Goal: Task Accomplishment & Management: Complete application form

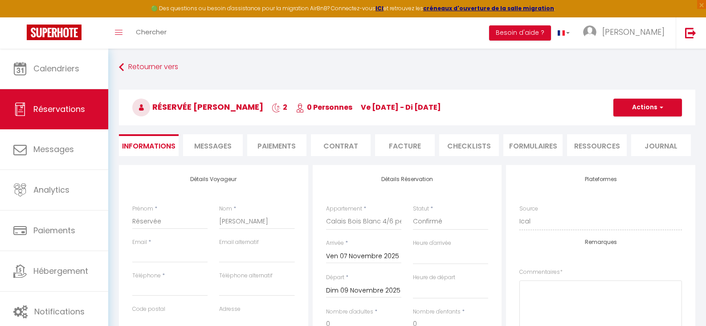
select select
select select "60509"
select select
select select "14"
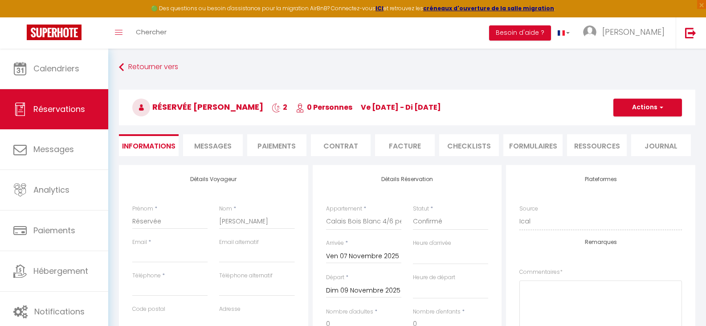
select select "73"
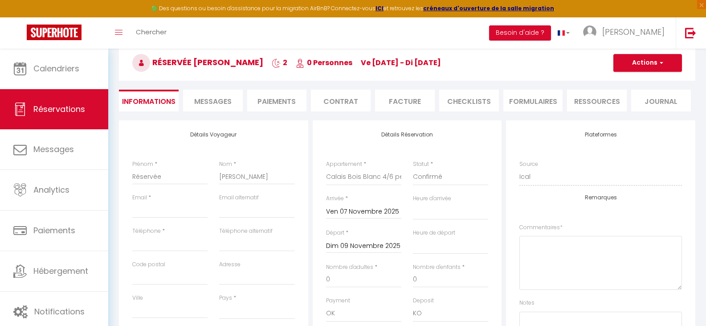
scroll to position [134, 0]
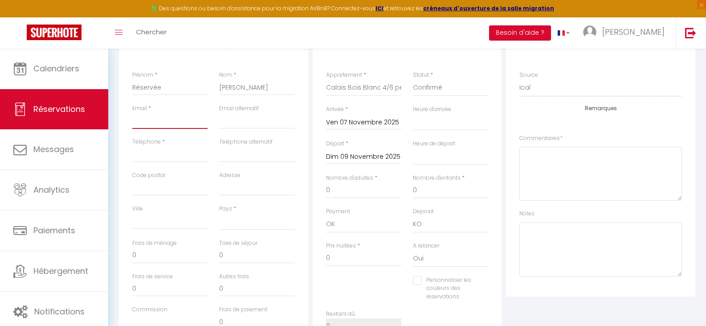
click at [149, 123] on input "Email client" at bounding box center [169, 121] width 75 height 16
paste input "[EMAIL_ADDRESS][DOMAIN_NAME]"
type input "[EMAIL_ADDRESS][DOMAIN_NAME]"
select select
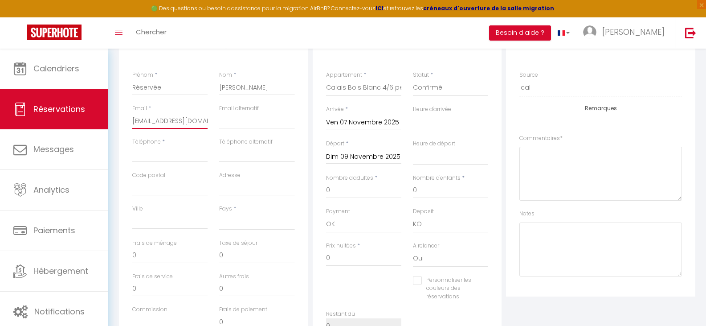
select select
checkbox input "false"
type input "[EMAIL_ADDRESS][DOMAIN_NAME]"
drag, startPoint x: 172, startPoint y: 89, endPoint x: 130, endPoint y: 82, distance: 42.8
click at [130, 82] on div "Prénom * Réservée" at bounding box center [170, 87] width 87 height 33
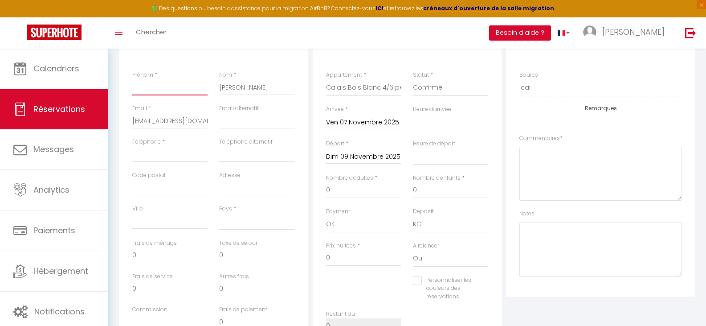
select select
checkbox input "false"
drag, startPoint x: 246, startPoint y: 88, endPoint x: 197, endPoint y: 82, distance: 49.3
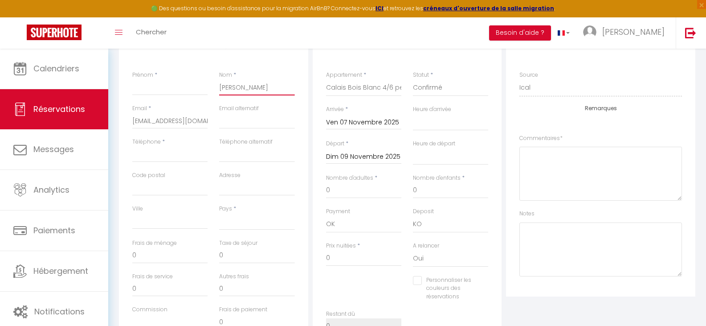
click at [199, 82] on div "Prénom * Nom * [PERSON_NAME]" at bounding box center [214, 87] width 174 height 33
select select
checkbox input "false"
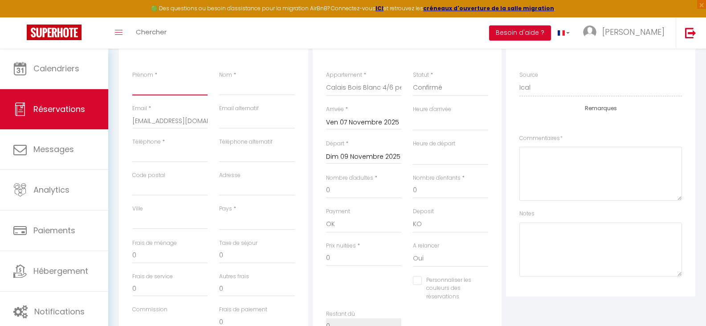
click at [178, 88] on input "Prénom" at bounding box center [169, 87] width 75 height 16
type input "C"
select select
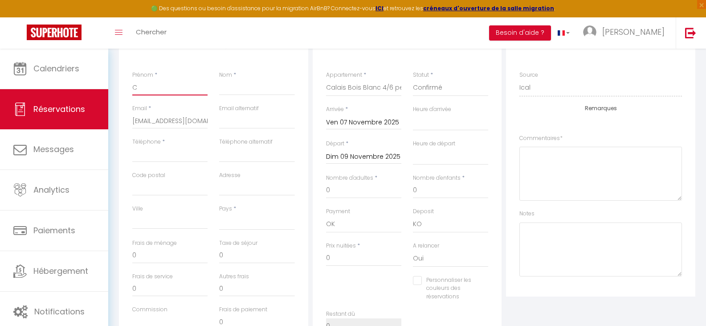
checkbox input "false"
type input "Ca"
select select
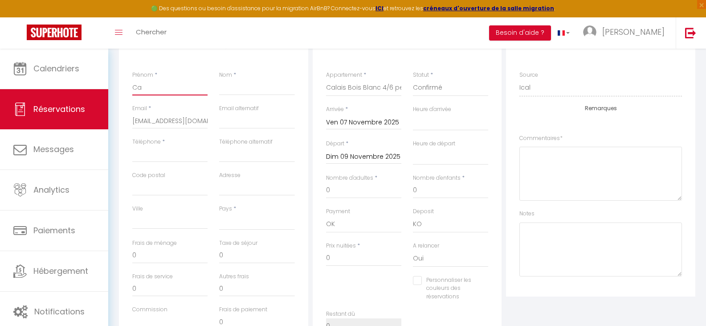
checkbox input "false"
type input "Car"
select select
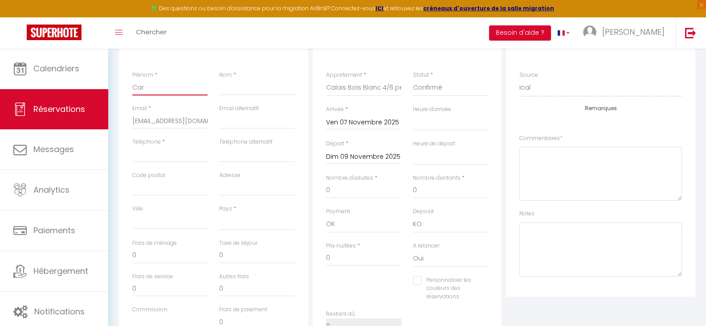
checkbox input "false"
type input "Caro"
select select
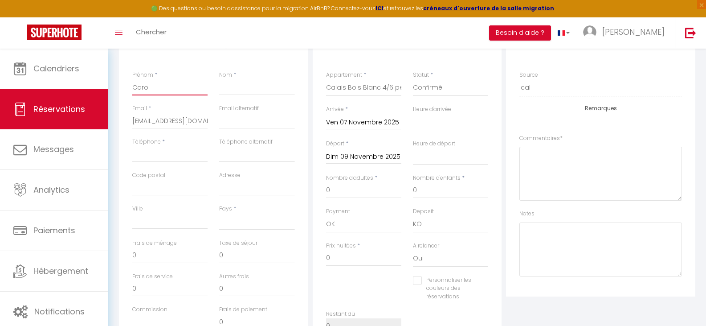
checkbox input "false"
type input "[PERSON_NAME]"
select select
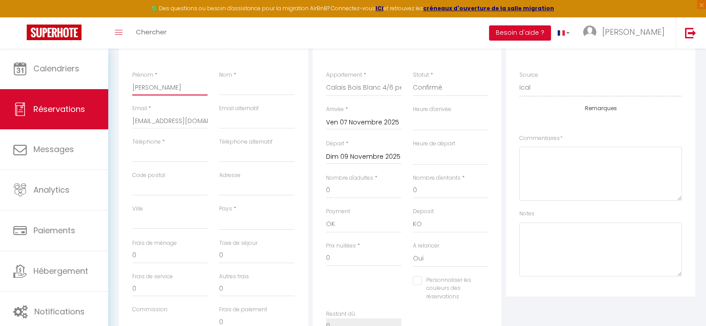
checkbox input "false"
type input "[PERSON_NAME]"
select select
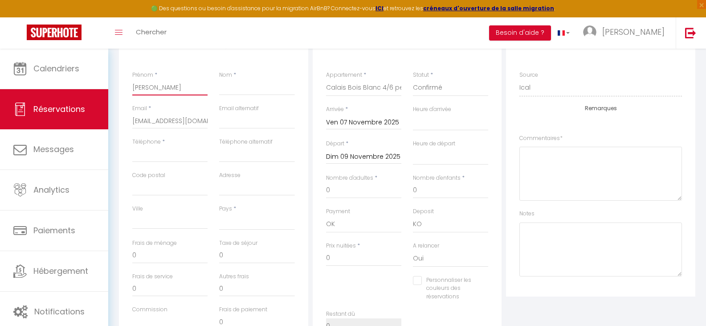
checkbox input "false"
type input "[PERSON_NAME]"
click at [158, 155] on input "Téléphone" at bounding box center [169, 154] width 75 height 16
paste input "33 6 30 73 67 73"
type input "33 6 30 73 67 73"
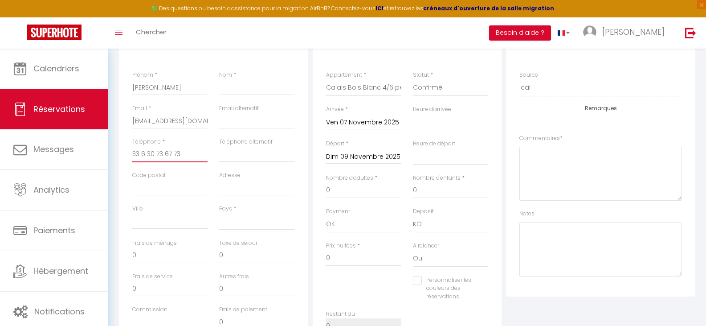
select select
checkbox input "false"
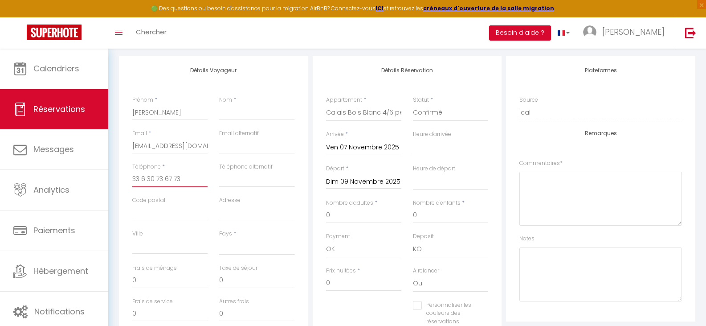
scroll to position [0, 0]
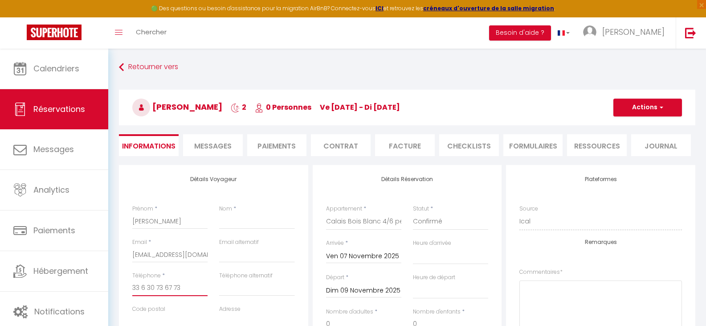
type input "33 6 30 73 67 73"
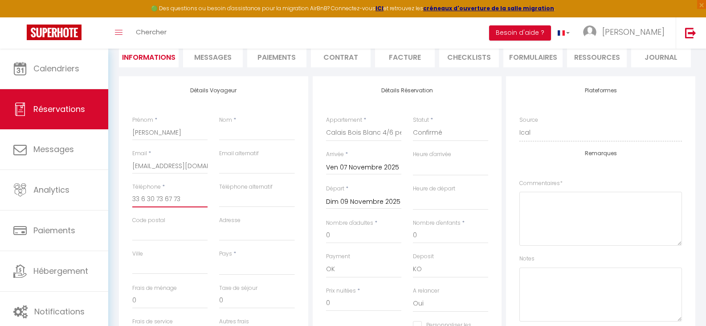
scroll to position [89, 0]
click at [558, 209] on textarea at bounding box center [601, 218] width 163 height 54
paste textarea "ven. [DATE] — dim. [DATE] 6 adultes 207,64 € Paiement attendu pour 2 nuits Apar…"
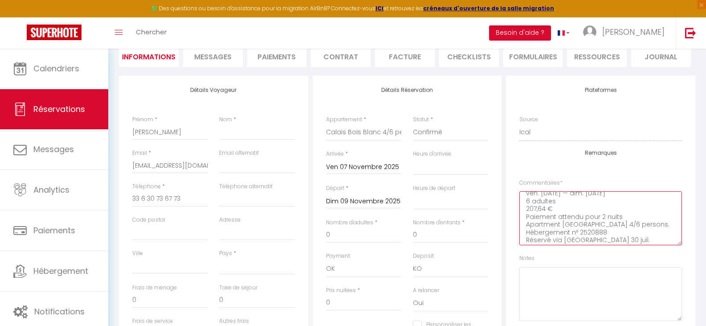
scroll to position [0, 0]
type textarea "ven. [DATE] — dim. [DATE] 6 adultes 207,64 € Paiement attendu pour 2 nuits Apar…"
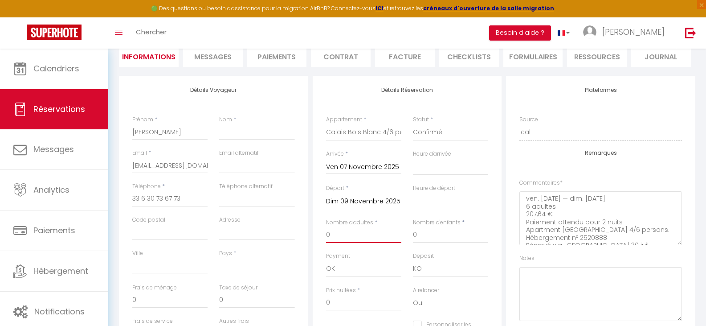
click at [372, 233] on input "0" at bounding box center [363, 235] width 75 height 16
drag, startPoint x: 355, startPoint y: 233, endPoint x: 318, endPoint y: 233, distance: 37.0
click at [318, 233] on div "Détails Réservation Appartement * Calais Black 2/4 personnes. Calais Chic 2/4 p…" at bounding box center [407, 237] width 189 height 323
type input "6"
select select
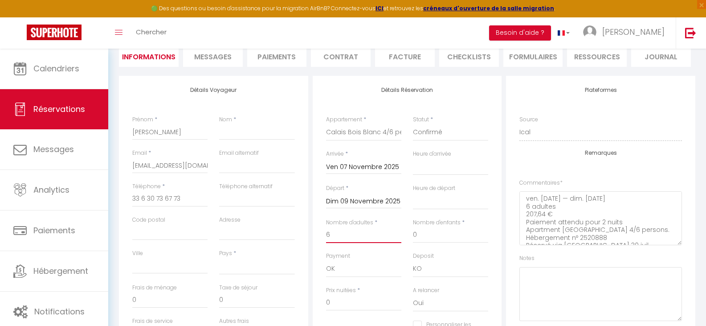
select select
checkbox input "false"
type input "6"
select select
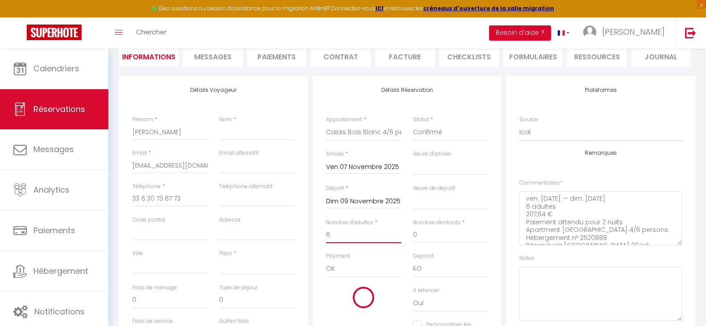
type input "40"
type input "5.64"
select select
type input "160"
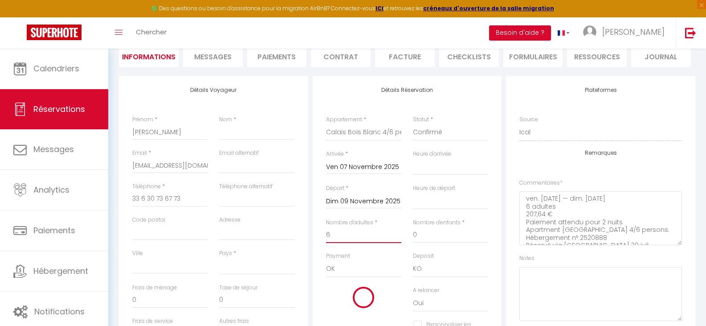
checkbox input "false"
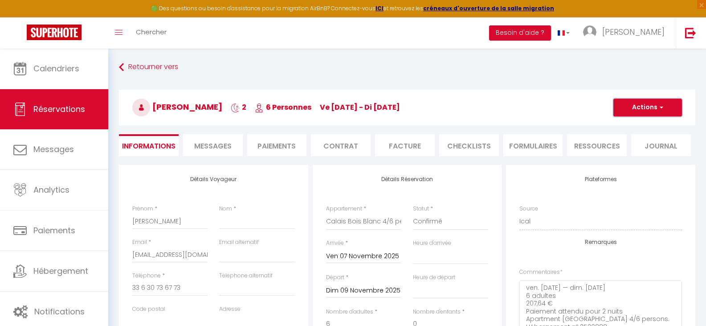
click at [653, 110] on button "Actions" at bounding box center [648, 108] width 69 height 18
click at [634, 125] on link "Enregistrer" at bounding box center [639, 127] width 70 height 12
select select
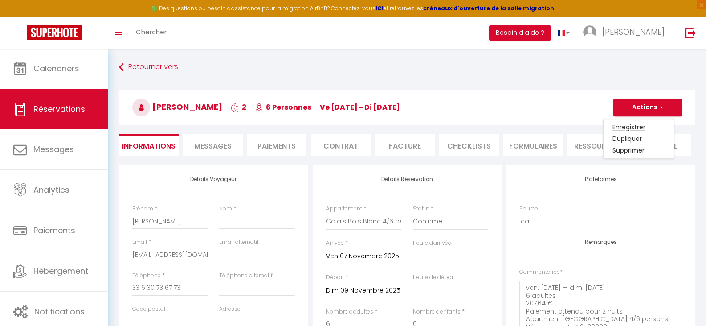
checkbox input "false"
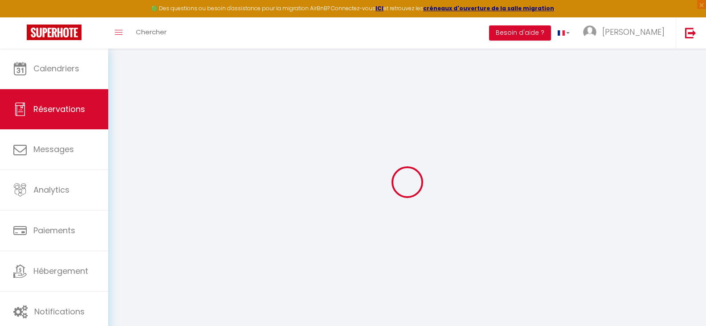
select select
checkbox input "false"
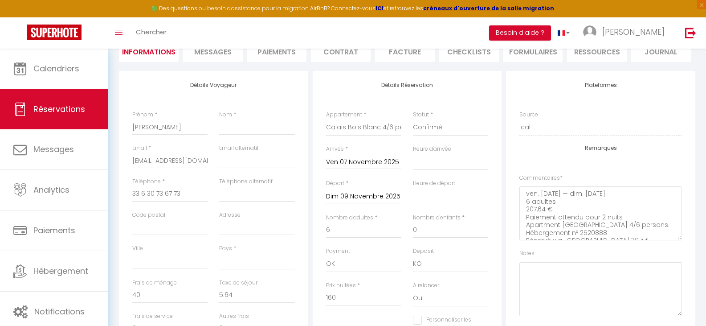
scroll to position [78, 0]
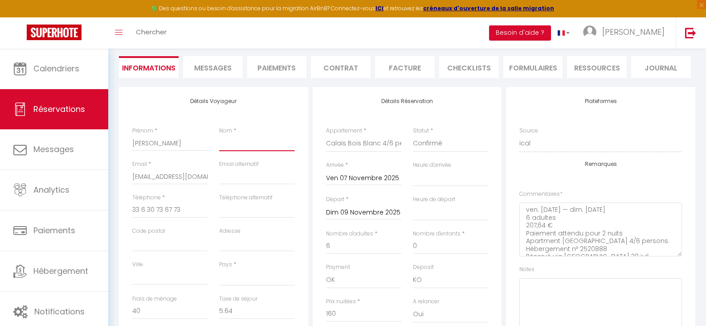
click at [252, 140] on input "Nom" at bounding box center [256, 143] width 75 height 16
click at [232, 142] on input "Nom" at bounding box center [256, 143] width 75 height 16
type input "o"
select select
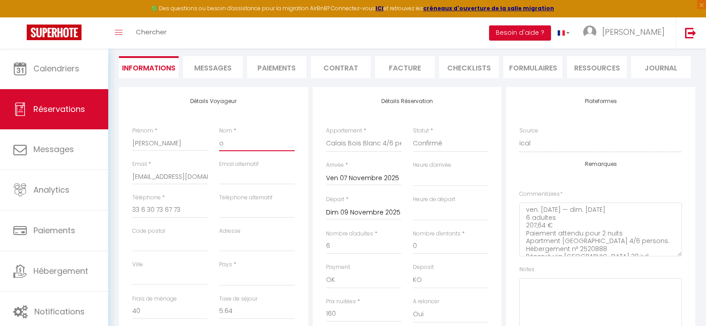
select select
checkbox input "false"
type input "ol"
select select
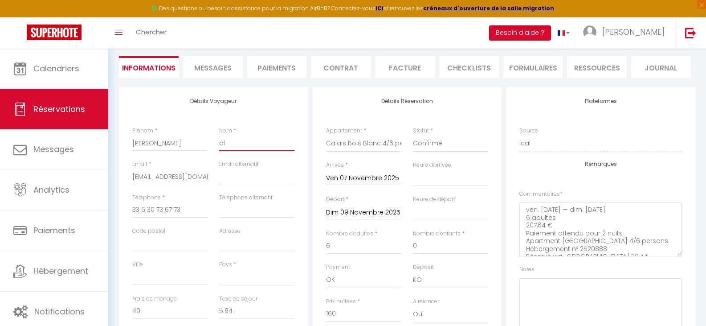
select select
checkbox input "false"
type input "oll"
select select
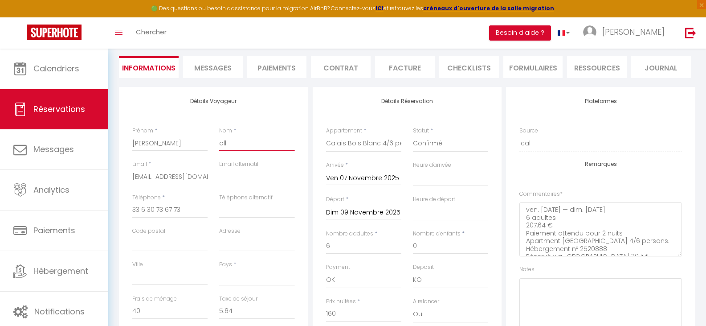
select select
checkbox input "false"
type input "[PERSON_NAME]"
select select
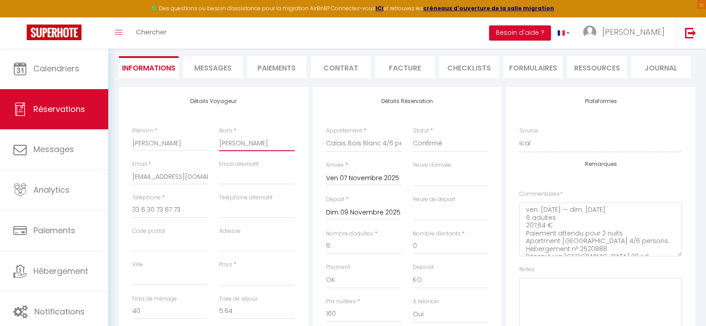
select select
checkbox input "false"
type input "olliv"
select select
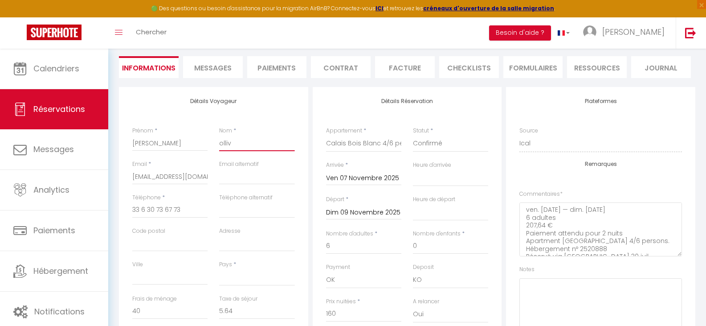
select select
checkbox input "false"
type input "[PERSON_NAME]"
select select
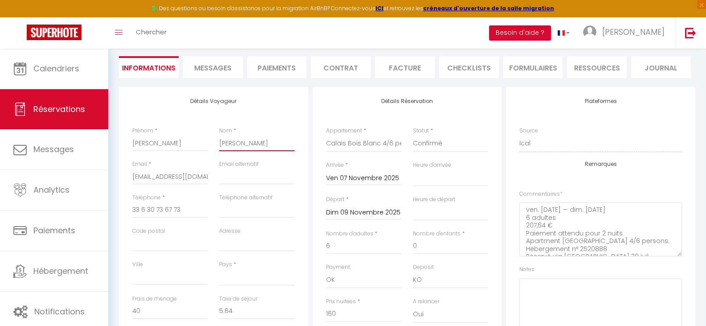
select select
checkbox input "false"
type input "[PERSON_NAME]"
select select
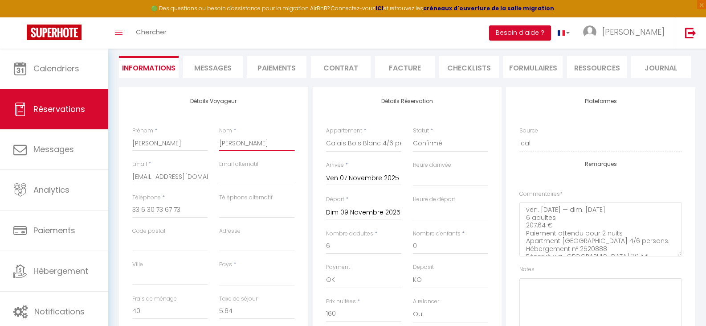
select select
checkbox input "false"
type input "[PERSON_NAME]"
select select
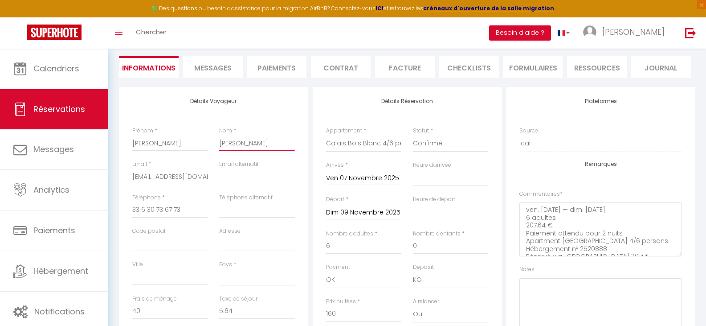
select select
checkbox input "false"
type input "[PERSON_NAME]"
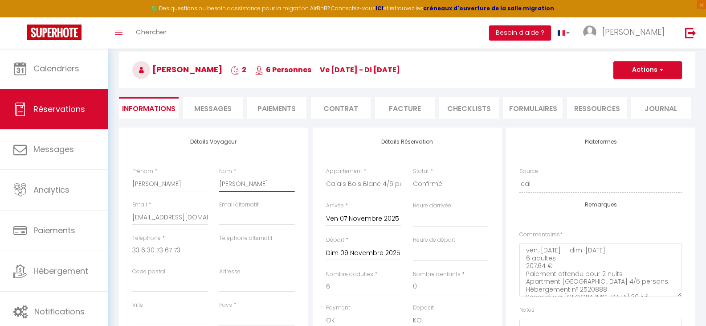
scroll to position [0, 0]
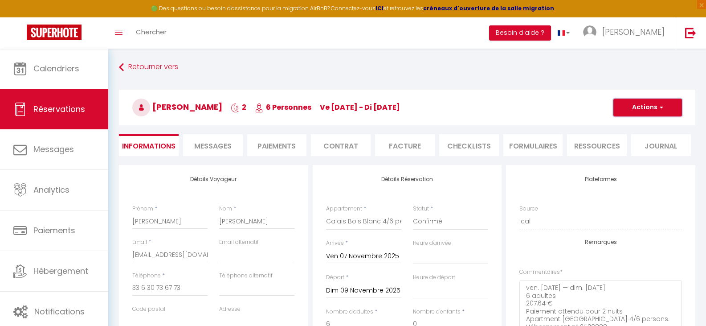
click at [649, 110] on button "Actions" at bounding box center [648, 108] width 69 height 18
click at [640, 126] on link "Enregistrer" at bounding box center [639, 127] width 70 height 12
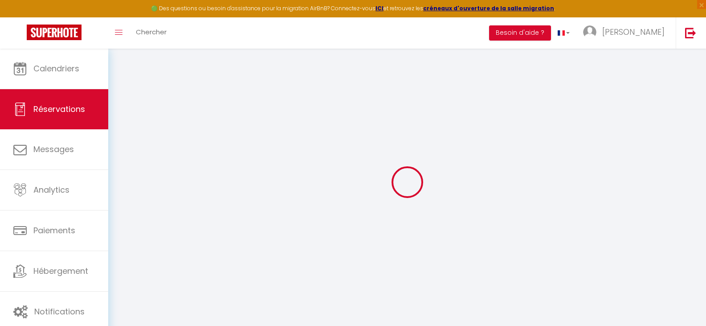
select select "not_cancelled"
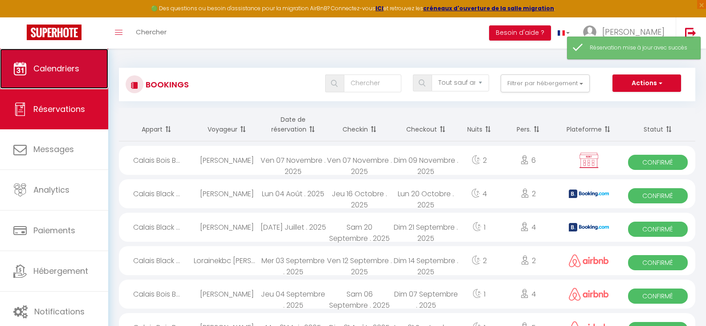
click at [66, 73] on span "Calendriers" at bounding box center [56, 68] width 46 height 11
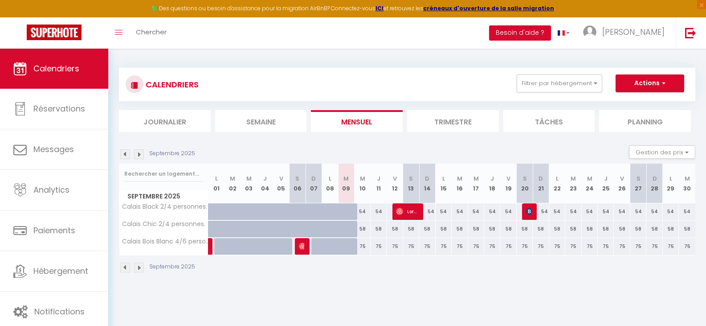
click at [140, 152] on img at bounding box center [139, 154] width 10 height 10
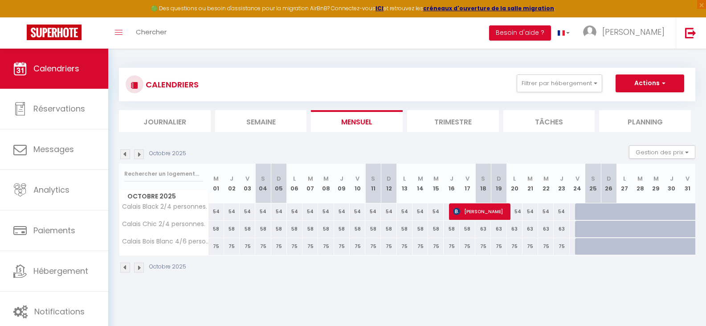
click at [139, 154] on img at bounding box center [139, 154] width 10 height 10
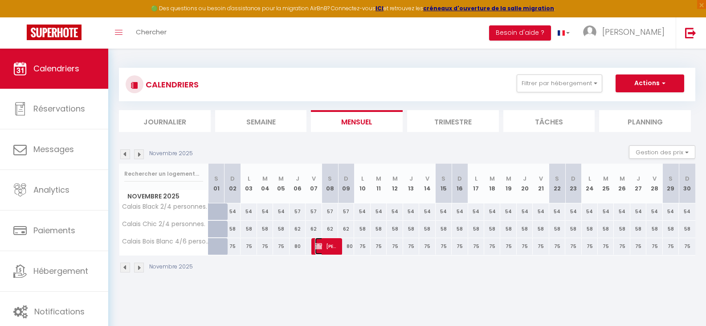
click at [325, 245] on span "[PERSON_NAME]" at bounding box center [325, 246] width 21 height 17
select select "OK"
select select "KO"
select select "0"
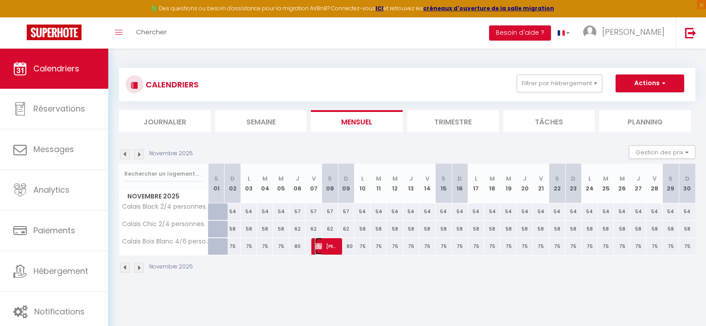
select select "1"
select select
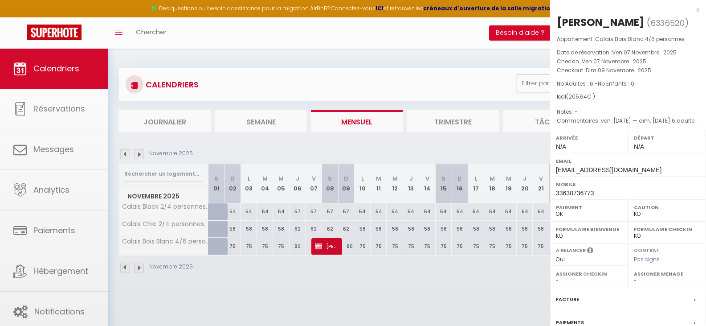
click at [325, 245] on div at bounding box center [353, 163] width 706 height 326
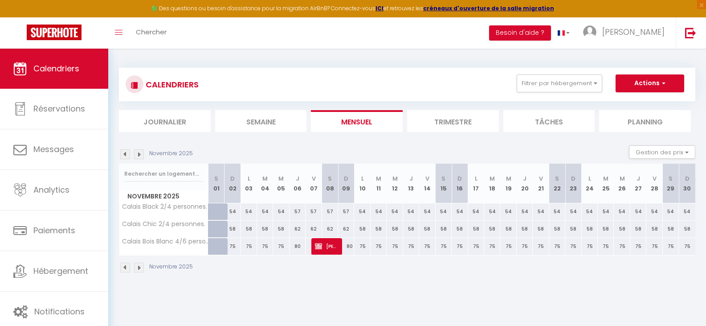
click at [337, 245] on div at bounding box center [330, 246] width 16 height 17
type input "80"
type input "[PERSON_NAME] 08 Novembre 2025"
type input "Dim 09 Novembre 2025"
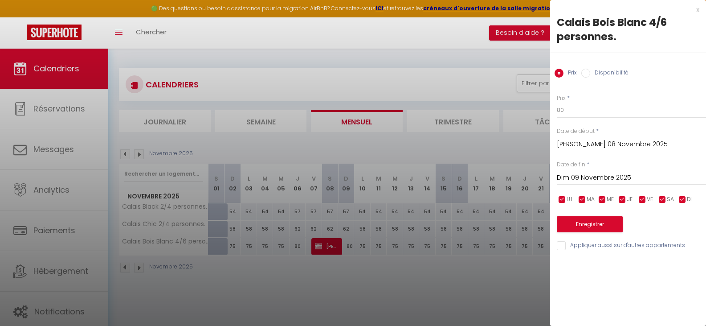
click at [328, 294] on div at bounding box center [353, 163] width 706 height 326
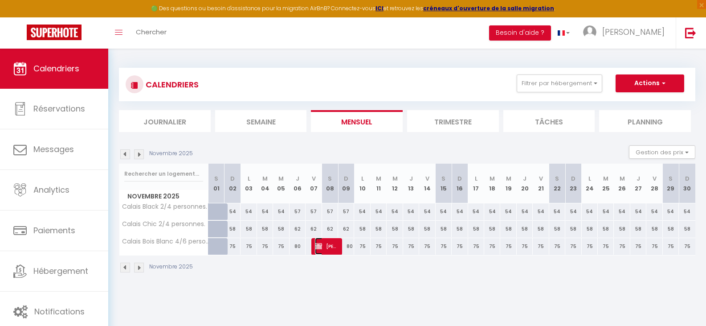
click at [329, 243] on span "[PERSON_NAME]" at bounding box center [325, 246] width 21 height 17
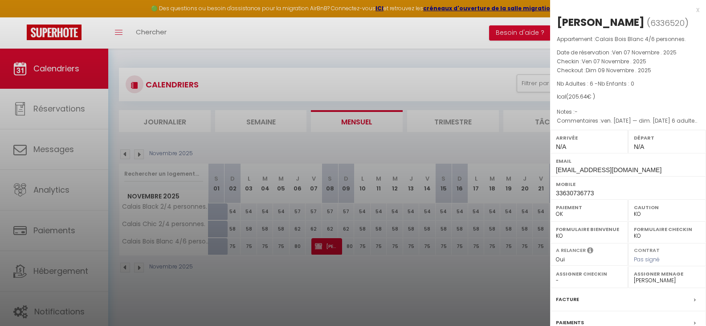
click at [405, 35] on div at bounding box center [353, 163] width 706 height 326
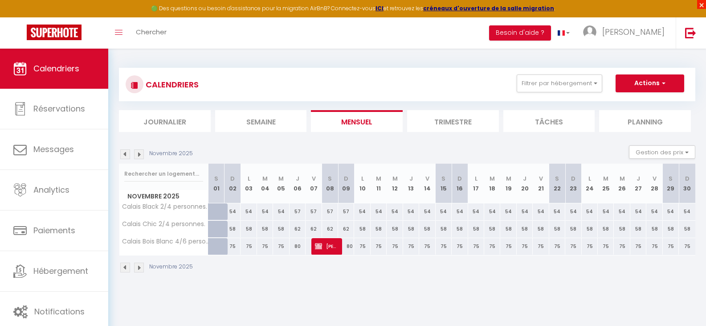
click at [702, 1] on span "×" at bounding box center [702, 4] width 9 height 9
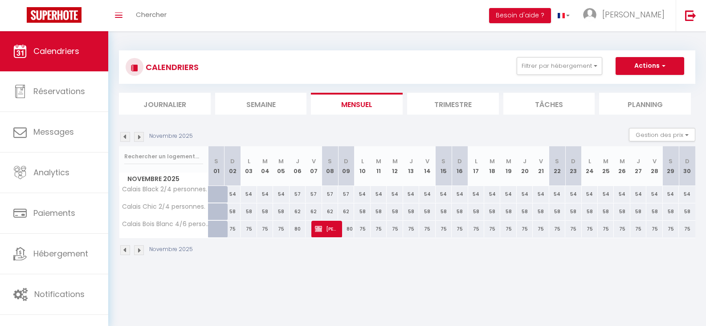
click at [127, 135] on img at bounding box center [125, 137] width 10 height 10
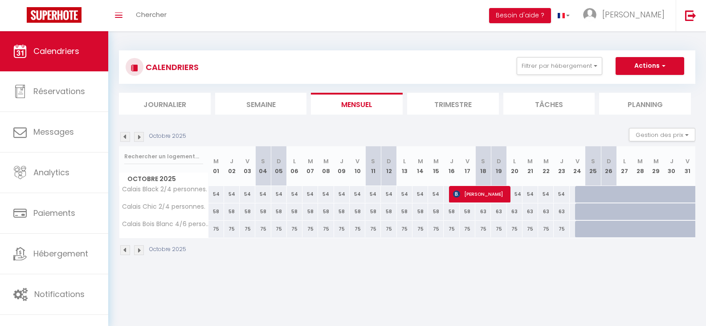
click at [127, 135] on img at bounding box center [125, 137] width 10 height 10
